Goal: Task Accomplishment & Management: Manage account settings

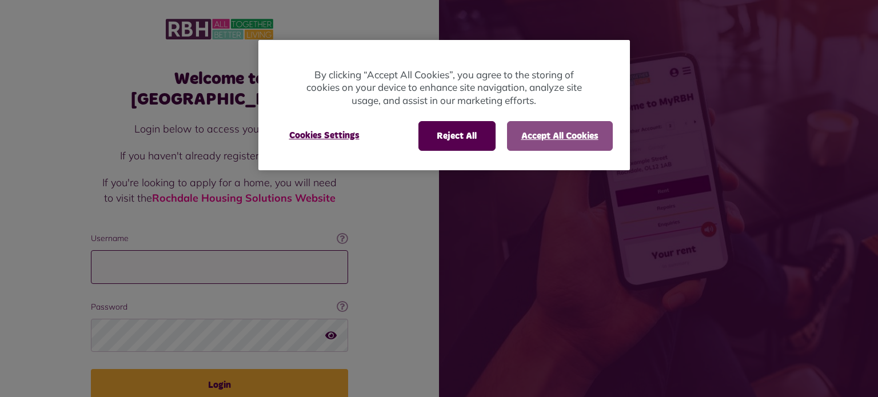
type input "**********"
drag, startPoint x: 543, startPoint y: 138, endPoint x: 491, endPoint y: 177, distance: 64.9
click at [544, 138] on button "Accept All Cookies" at bounding box center [560, 136] width 106 height 30
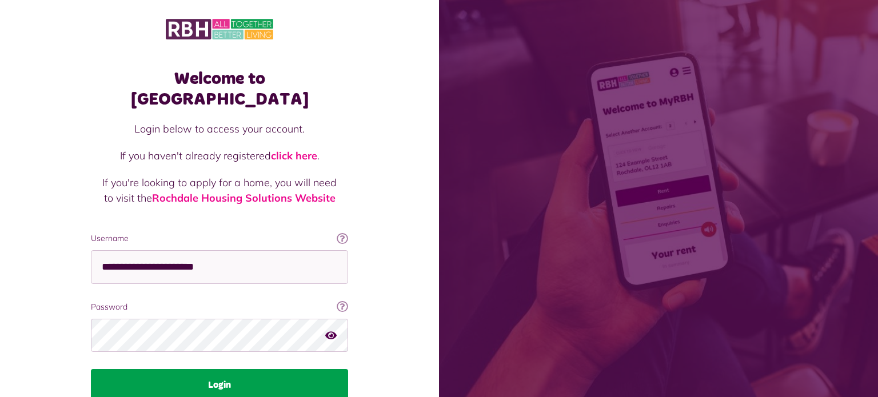
click at [224, 369] on button "Login" at bounding box center [219, 385] width 257 height 32
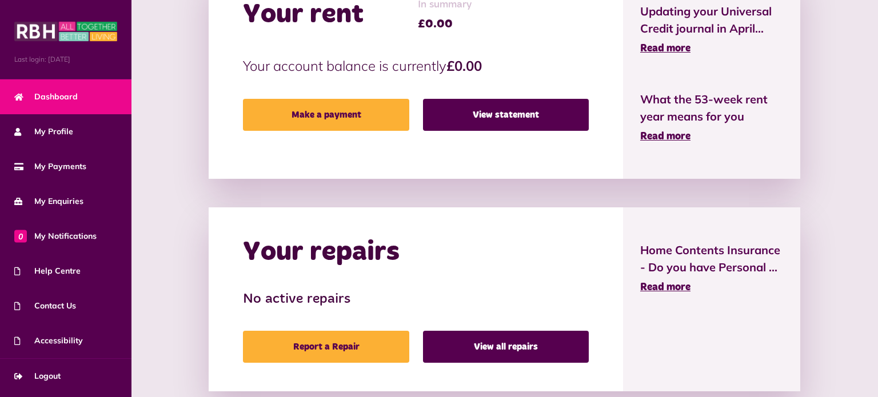
scroll to position [320, 0]
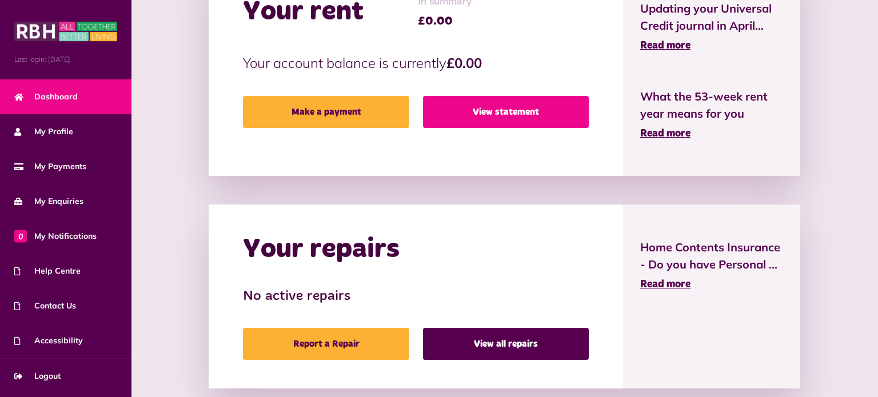
click at [533, 117] on link "View statement" at bounding box center [506, 112] width 166 height 32
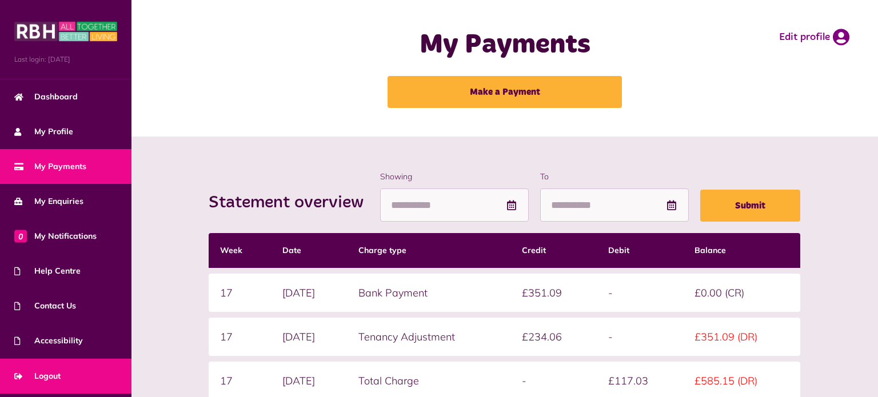
click at [51, 376] on span "Logout" at bounding box center [37, 376] width 46 height 12
